Goal: Transaction & Acquisition: Obtain resource

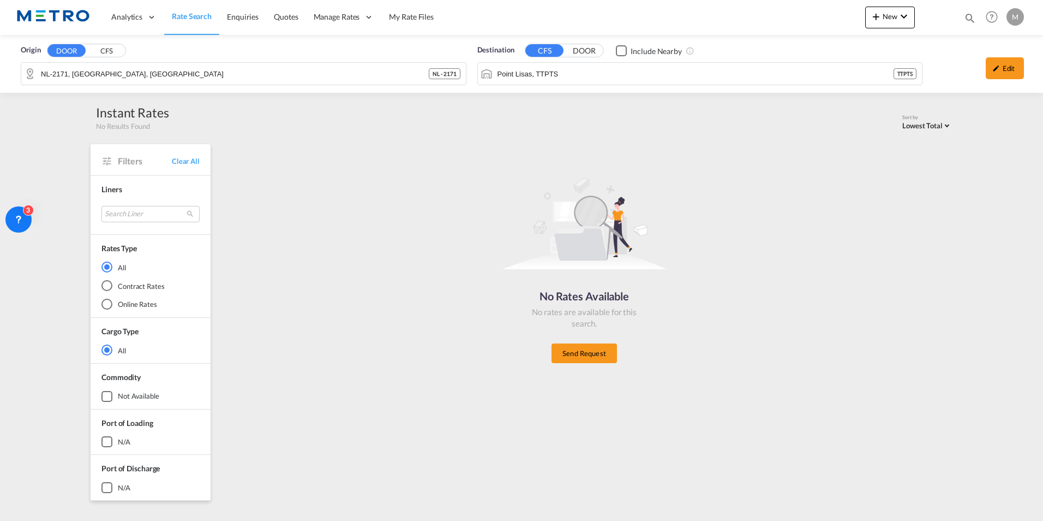
click at [205, 17] on span "Rate Search" at bounding box center [192, 15] width 40 height 9
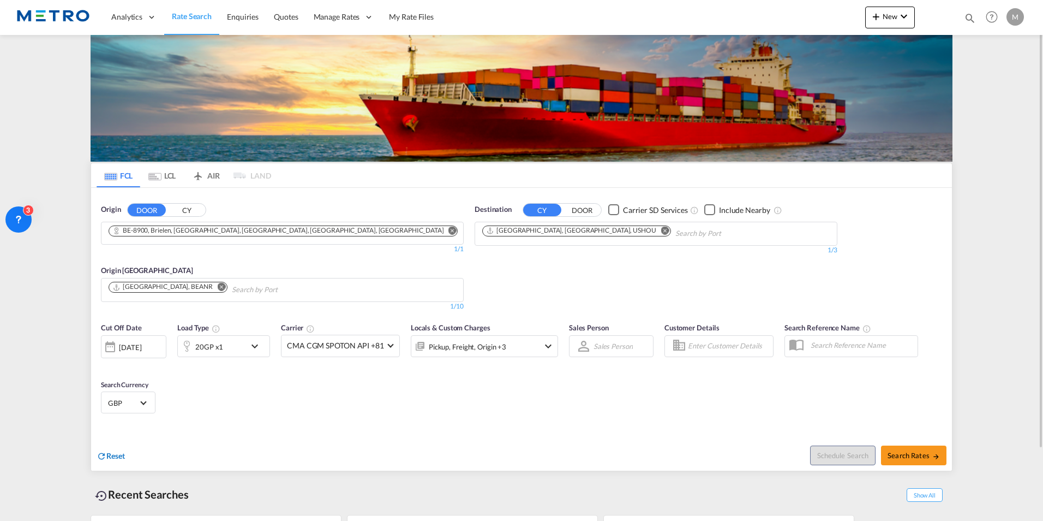
click at [112, 458] on span "Reset" at bounding box center [115, 455] width 19 height 9
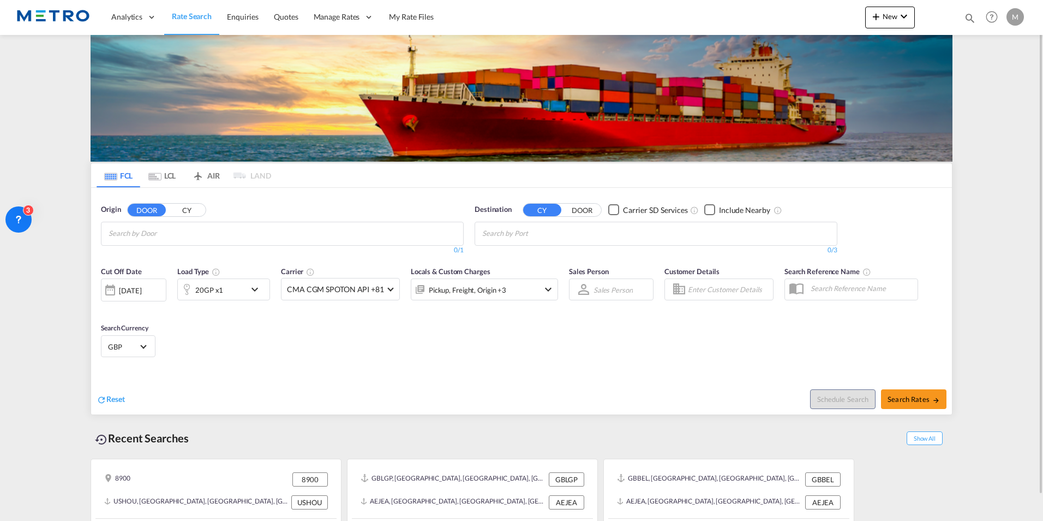
click at [158, 240] on input "Chips input." at bounding box center [161, 233] width 104 height 17
click at [178, 233] on body "Analytics Reports Dashboard Rate Search Enquiries Quotes" at bounding box center [521, 260] width 1043 height 521
type input "A"
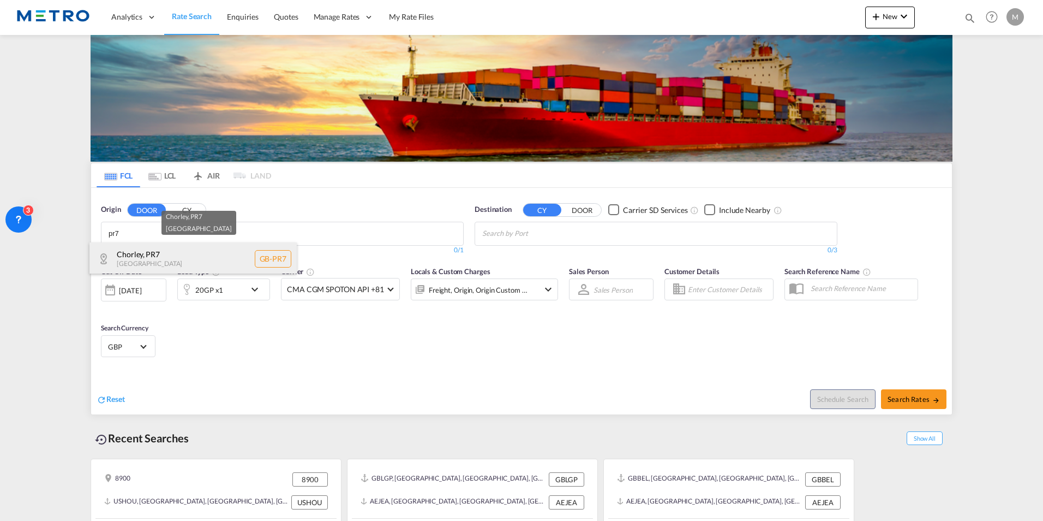
type input "pr7"
click at [190, 259] on div "Chorley , PR7 [GEOGRAPHIC_DATA] [GEOGRAPHIC_DATA]-PR7" at bounding box center [192, 258] width 207 height 33
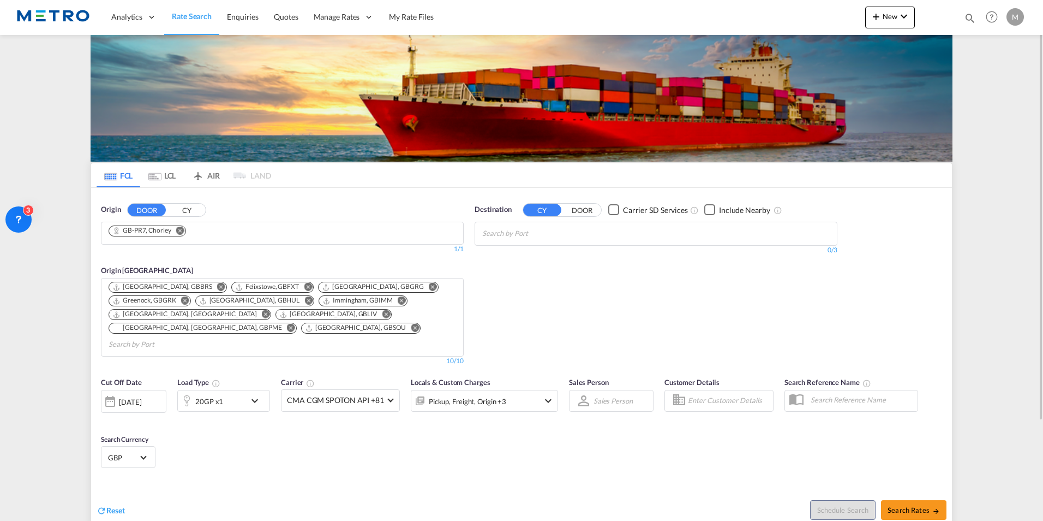
click at [542, 228] on input "Chips input." at bounding box center [534, 233] width 104 height 17
type input "bangal"
click at [548, 246] on div "Bangal ore, KA [GEOGRAPHIC_DATA] INBLR" at bounding box center [566, 258] width 207 height 33
click at [139, 450] on md-select-value "GBP" at bounding box center [128, 456] width 43 height 15
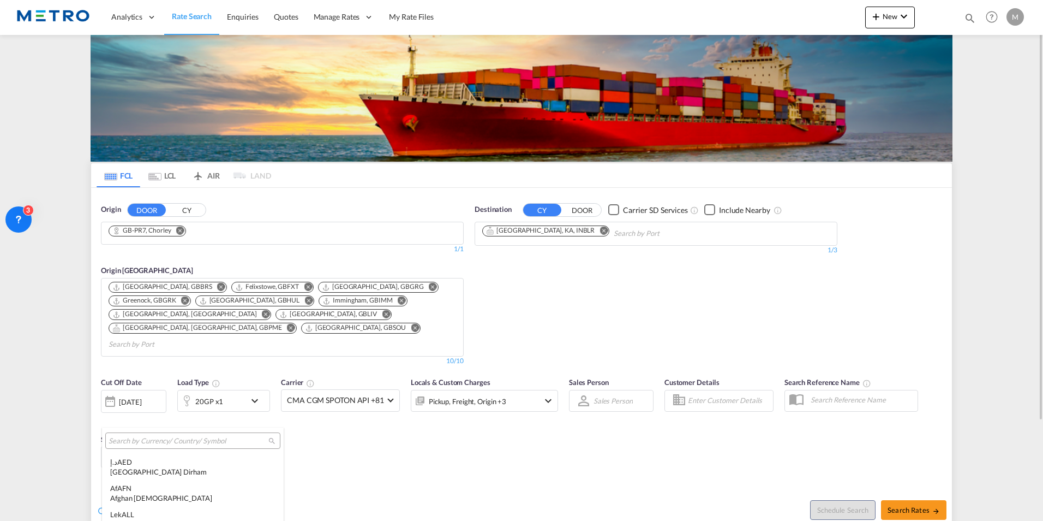
scroll to position [1257, 0]
click at [214, 412] on md-backdrop at bounding box center [521, 260] width 1043 height 521
click at [238, 390] on div "20GP x1" at bounding box center [212, 401] width 68 height 22
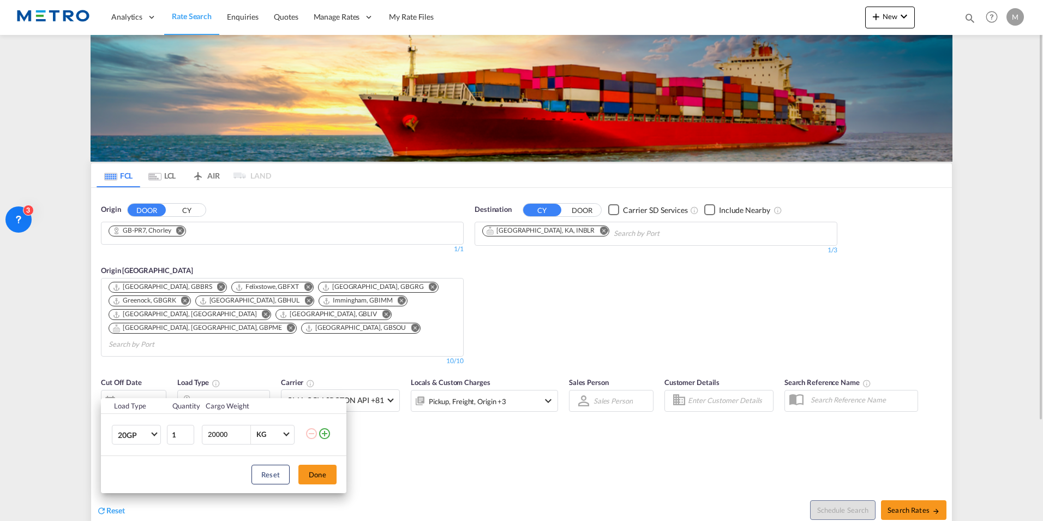
click at [168, 171] on div "Load Type Quantity Cargo Weight 20GP 20GP 40GP 40HC 45HC 20RE 40RE 40HR 20OT 40…" at bounding box center [521, 260] width 1043 height 521
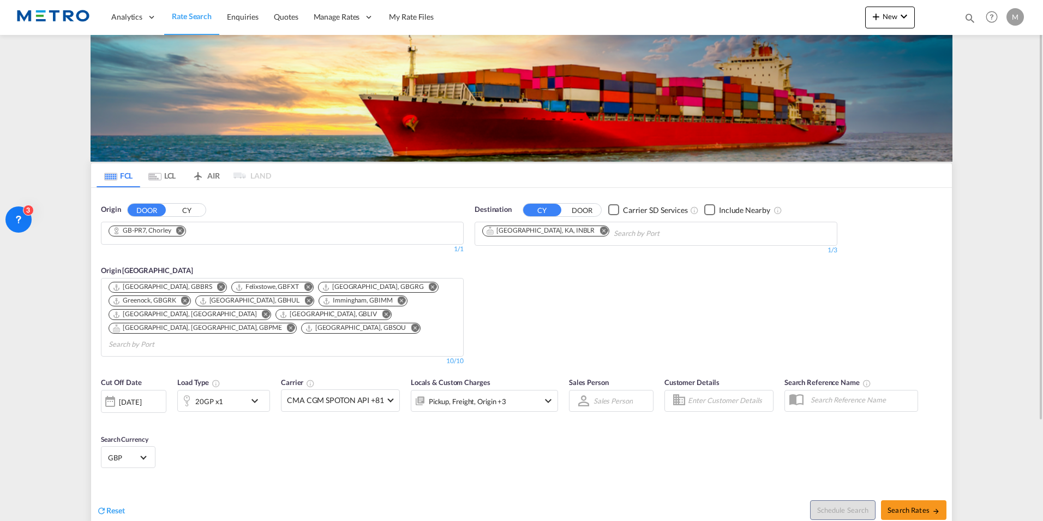
click at [167, 174] on md-tab-item "LCL" at bounding box center [162, 175] width 44 height 24
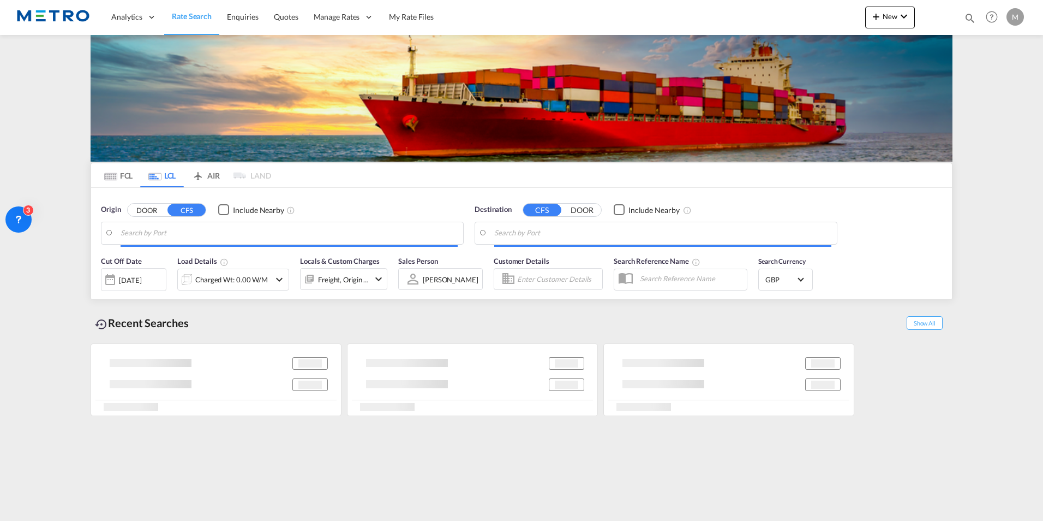
type input "NL-2171, [GEOGRAPHIC_DATA], [GEOGRAPHIC_DATA]"
type input "Point Lisas, TTPTS"
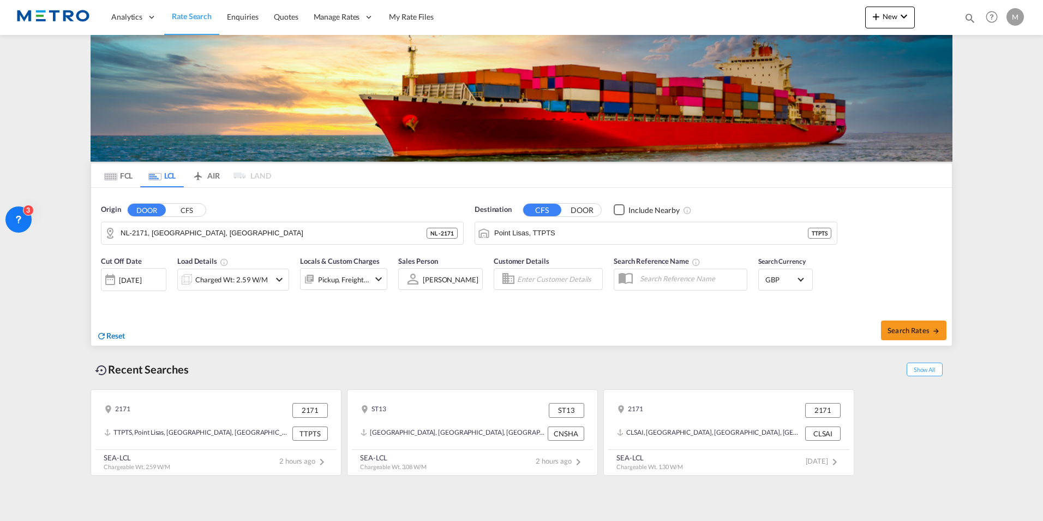
click at [110, 335] on span "Reset" at bounding box center [115, 335] width 19 height 9
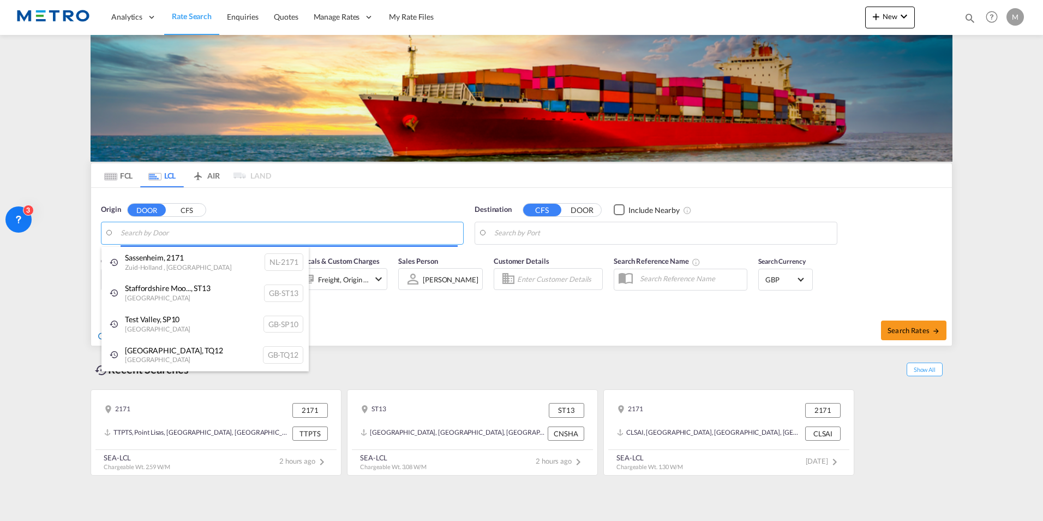
click at [187, 230] on body "Analytics Reports Dashboard Rate Search Enquiries Quotes" at bounding box center [521, 260] width 1043 height 521
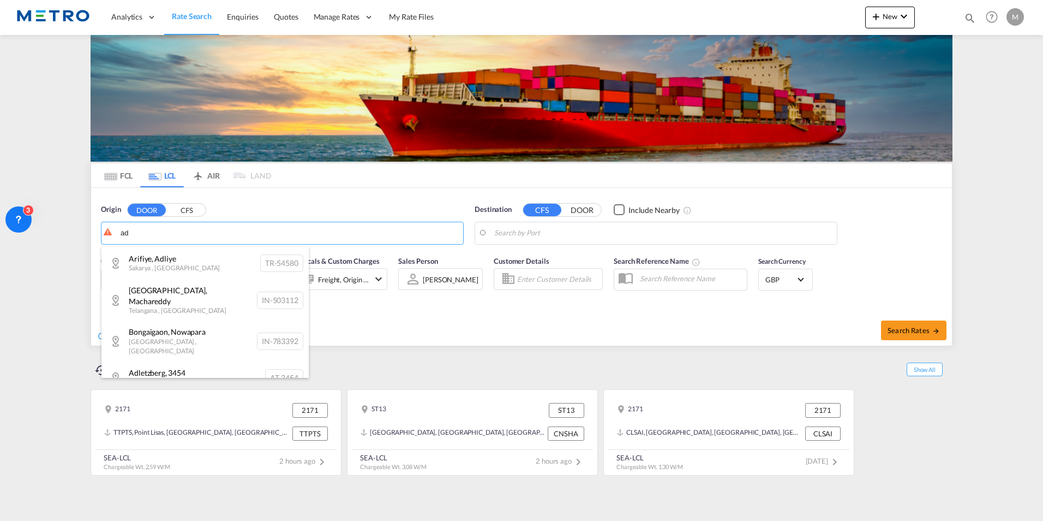
type input "a"
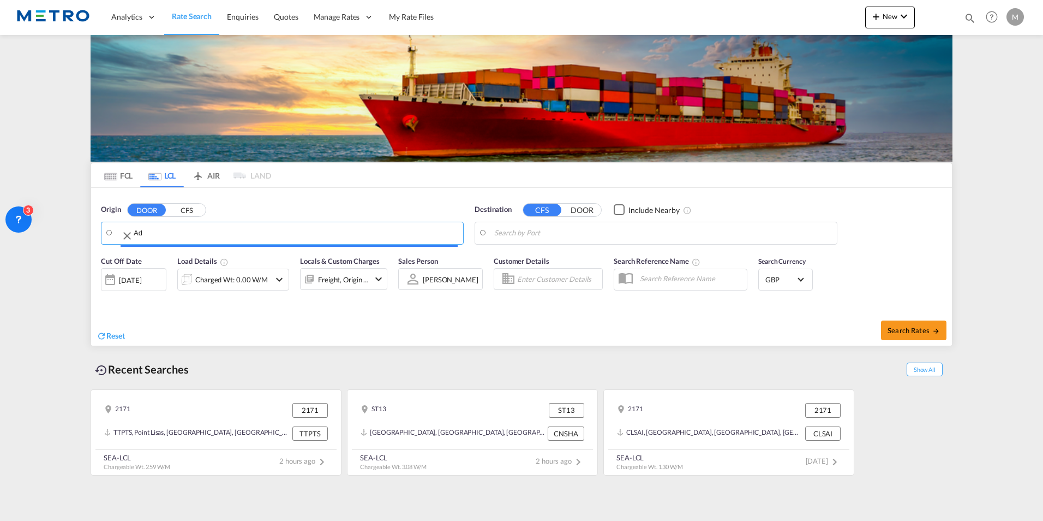
type input "A"
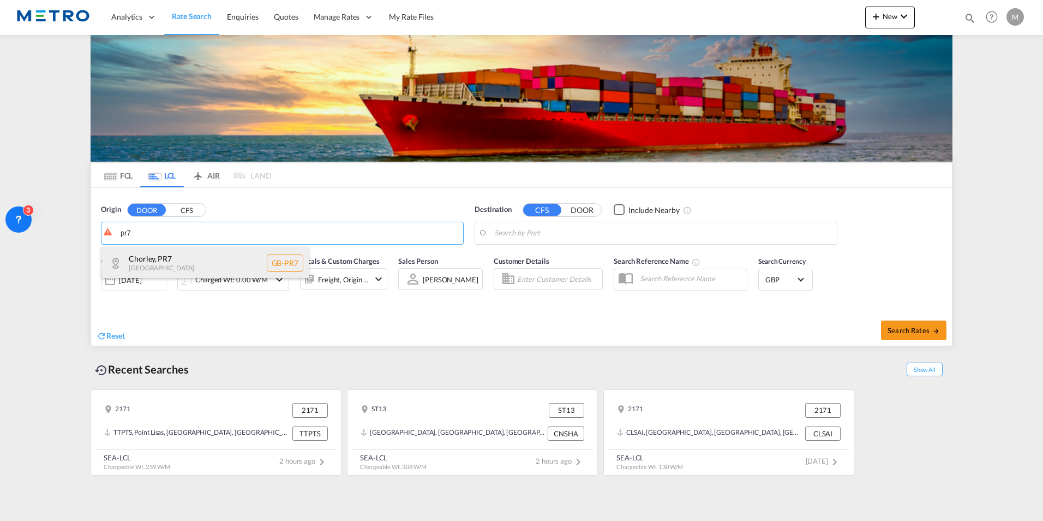
click at [208, 255] on div "Chorley , PR7 [GEOGRAPHIC_DATA] [GEOGRAPHIC_DATA]-PR7" at bounding box center [204, 263] width 207 height 33
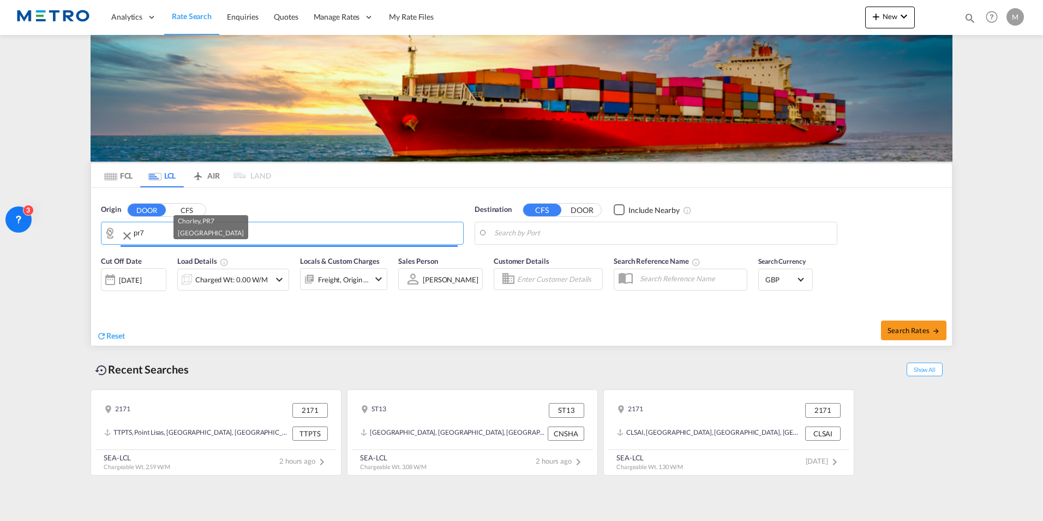
type input "GB-PR7, Chorley"
click at [577, 220] on div "Destination CFS DOOR Include Nearby" at bounding box center [656, 224] width 363 height 40
click at [577, 226] on body "Analytics Reports Dashboard Rate Search Enquiries Quotes" at bounding box center [521, 260] width 1043 height 521
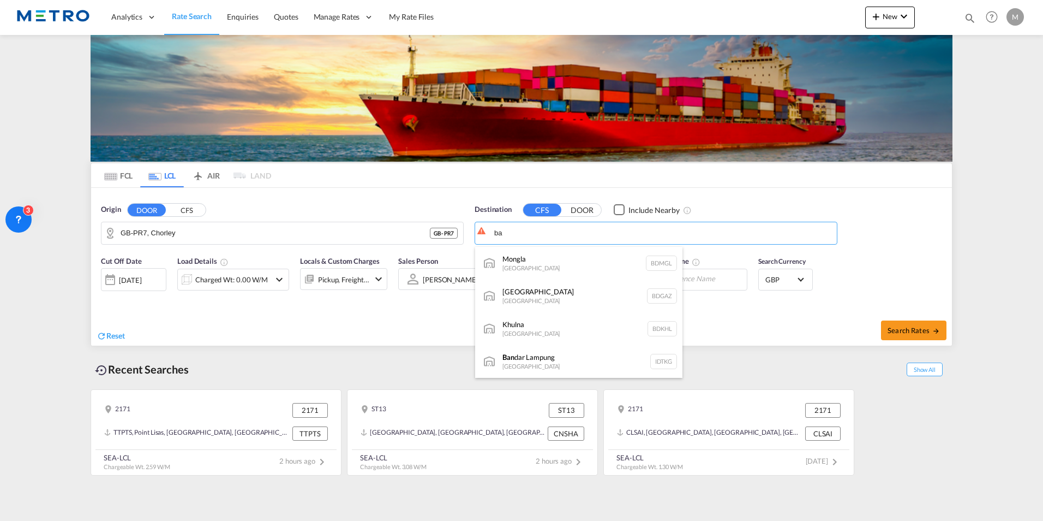
type input "b"
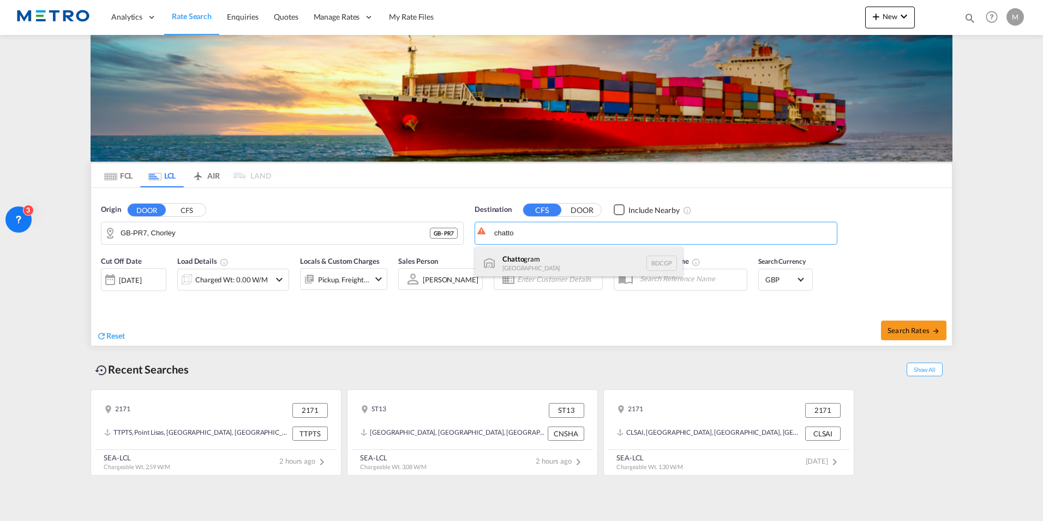
click at [548, 256] on div "Chatto gram [GEOGRAPHIC_DATA] BDCGP" at bounding box center [578, 263] width 207 height 33
type input "Chattogram, BDCGP"
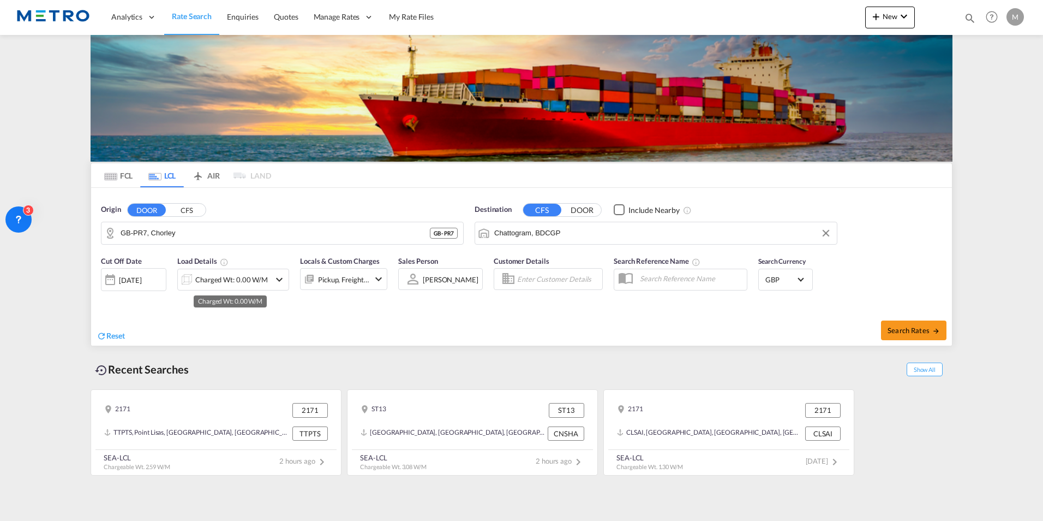
click at [258, 272] on div "Charged Wt: 0.00 W/M" at bounding box center [231, 279] width 73 height 15
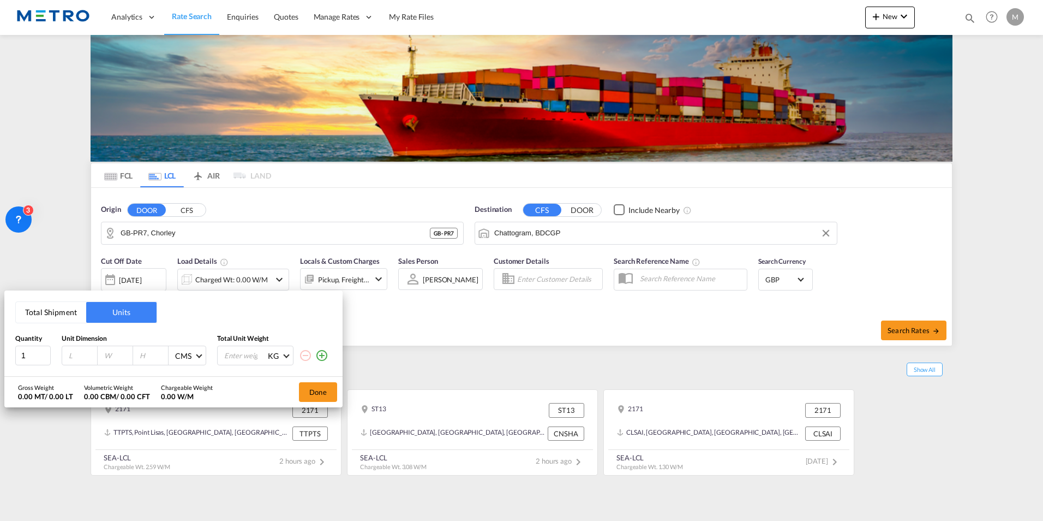
click at [79, 354] on input "number" at bounding box center [82, 355] width 29 height 10
click at [31, 362] on input "1" at bounding box center [32, 355] width 35 height 20
drag, startPoint x: 33, startPoint y: 358, endPoint x: 0, endPoint y: 360, distance: 33.3
click at [0, 359] on html "Analytics Reports Dashboard Rate Search Enquiries Quotes" at bounding box center [521, 260] width 1043 height 521
type input "2"
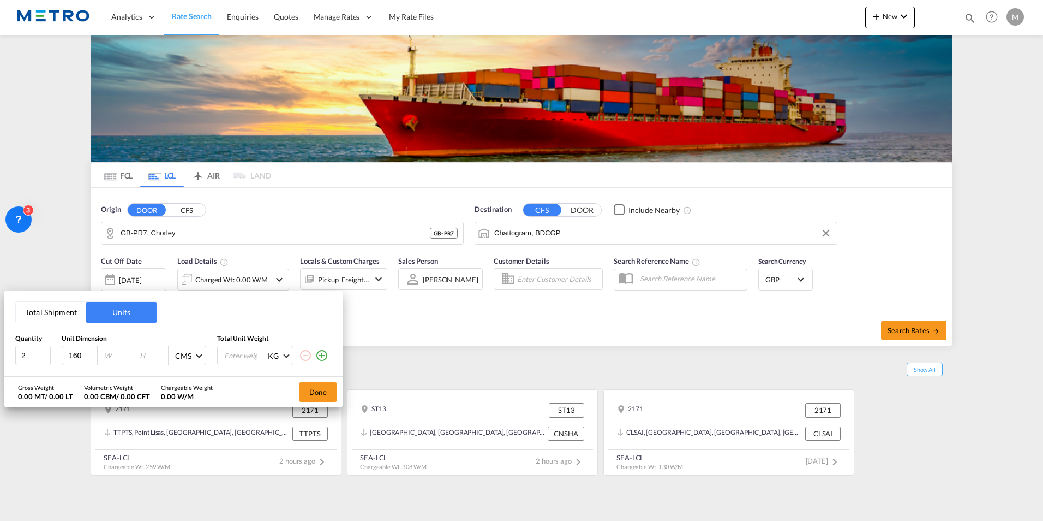
type input "160"
type input "115"
click at [235, 351] on input "number" at bounding box center [245, 355] width 44 height 19
type input "1900"
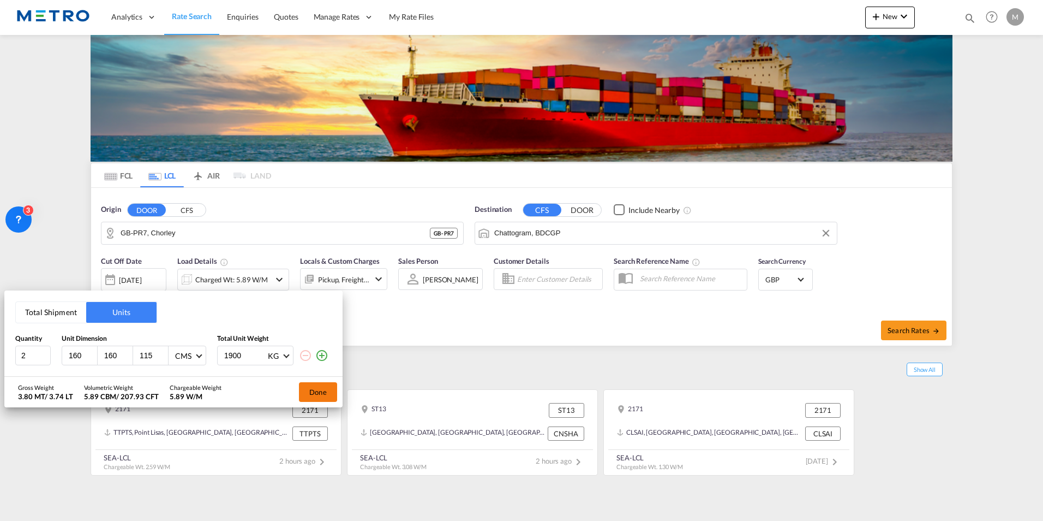
click at [335, 389] on button "Done" at bounding box center [318, 392] width 38 height 20
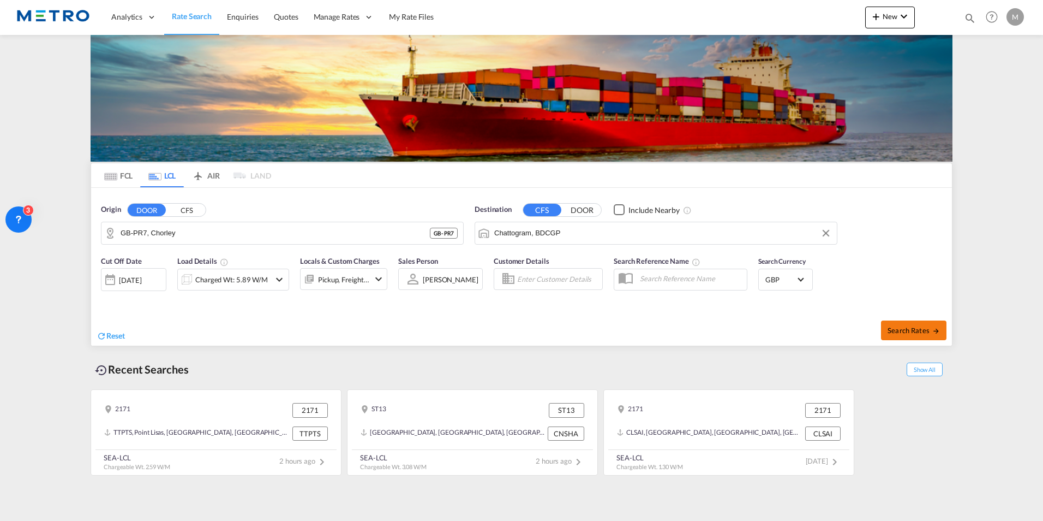
click at [932, 326] on span "Search Rates" at bounding box center [914, 330] width 52 height 9
type input "PR7 to BDCGP / [DATE]"
